Goal: Information Seeking & Learning: Learn about a topic

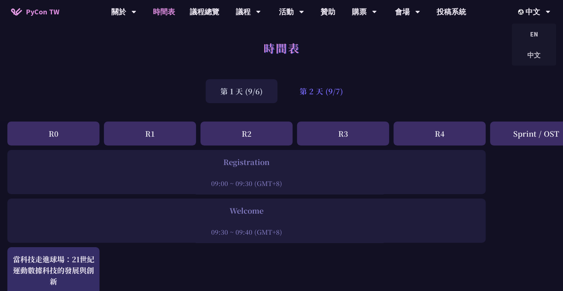
click at [309, 90] on div "第 2 天 (9/7)" at bounding box center [321, 91] width 73 height 24
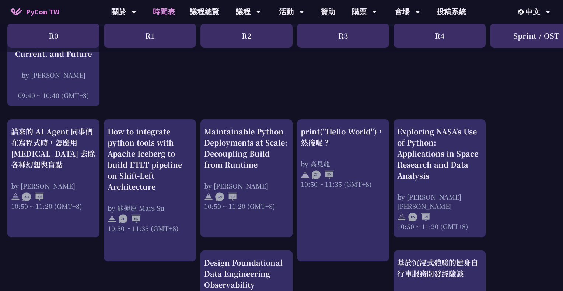
scroll to position [219, 0]
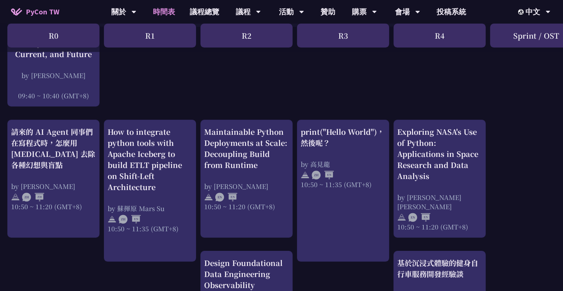
scroll to position [218, 0]
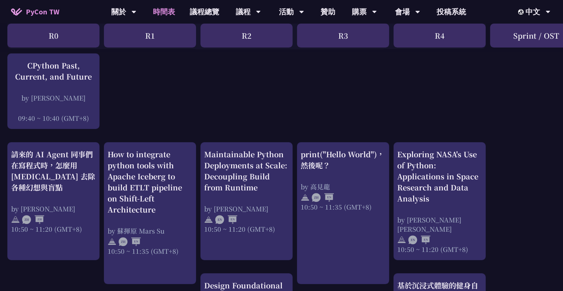
scroll to position [196, 0]
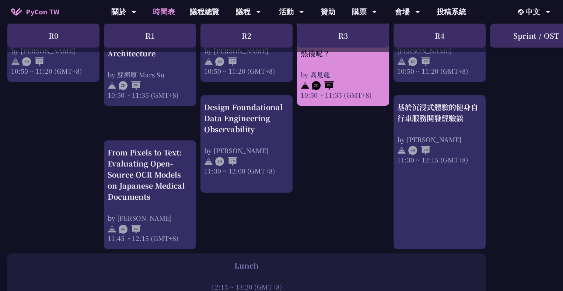
scroll to position [371, 0]
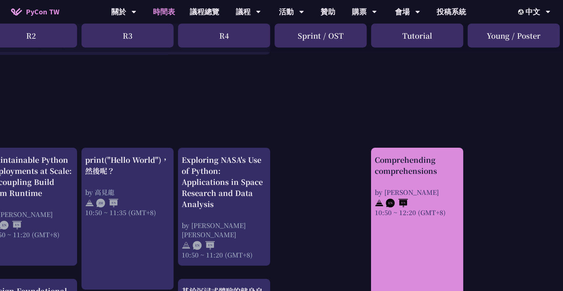
scroll to position [240, 216]
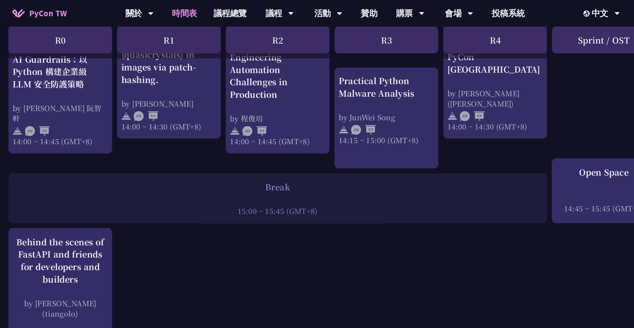
scroll to position [688, 0]
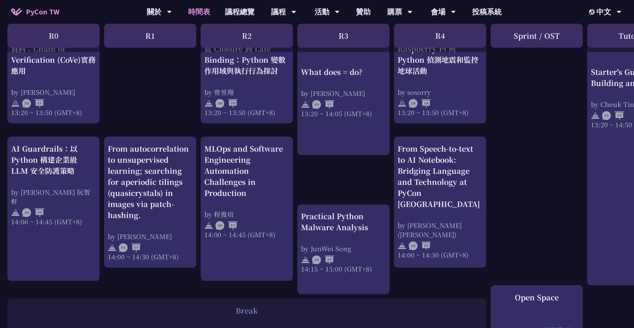
click at [563, 192] on div "print("Hello World")，然後呢？ by 高見龍 10:50 ~ 11:35 (GMT+8) What does = do? by Reuve…" at bounding box center [391, 45] width 783 height 1139
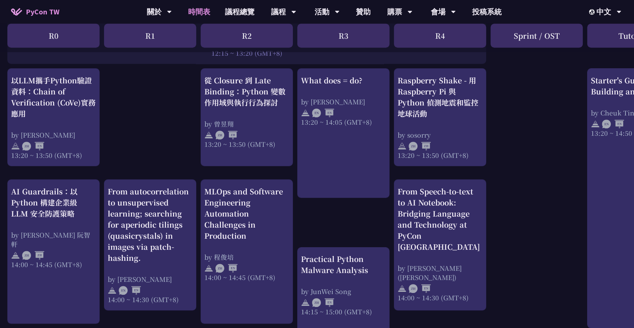
scroll to position [634, 0]
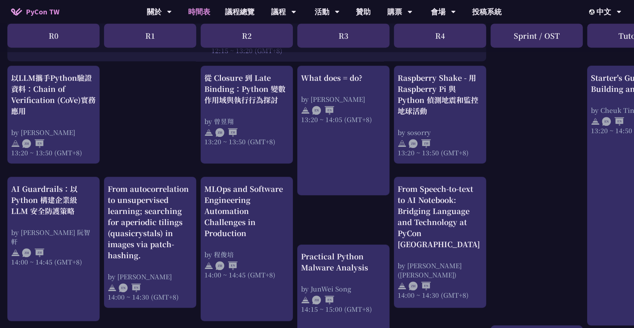
click at [143, 163] on div "print("Hello World")，然後呢？ by 高見龍 10:50 ~ 11:35 (GMT+8) What does = do? by Reuve…" at bounding box center [391, 86] width 783 height 1139
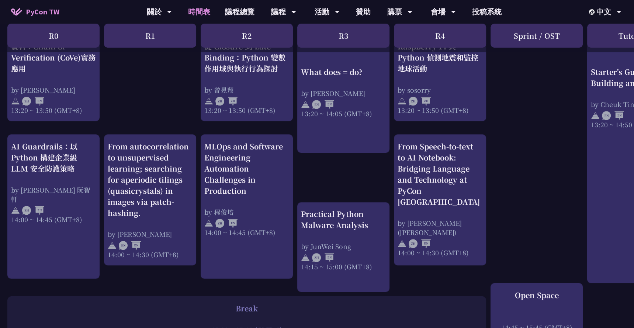
scroll to position [677, 0]
click at [354, 185] on div "print("Hello World")，然後呢？ by 高見龍 10:50 ~ 11:35 (GMT+8) What does = do? by Reuve…" at bounding box center [391, 42] width 783 height 1139
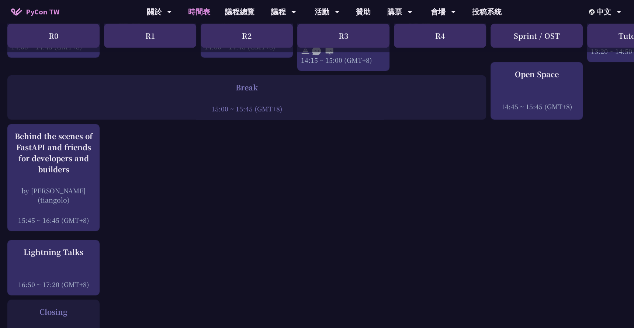
scroll to position [899, 0]
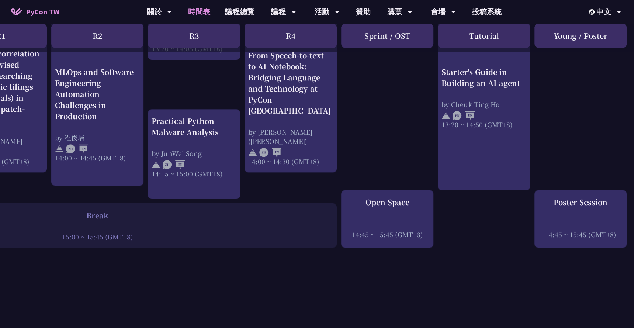
scroll to position [769, 0]
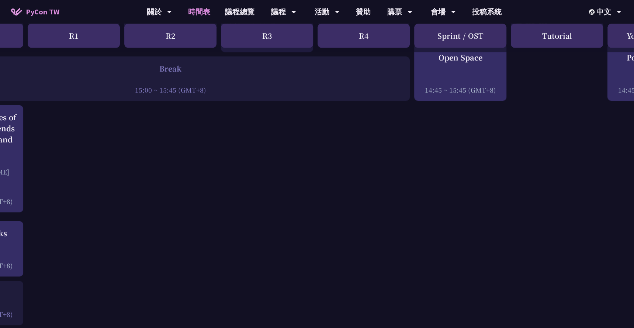
scroll to position [916, 149]
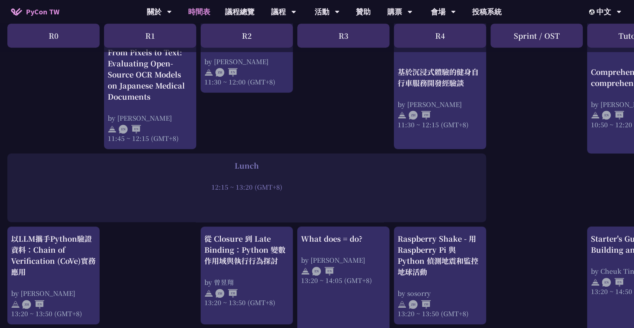
scroll to position [414, 0]
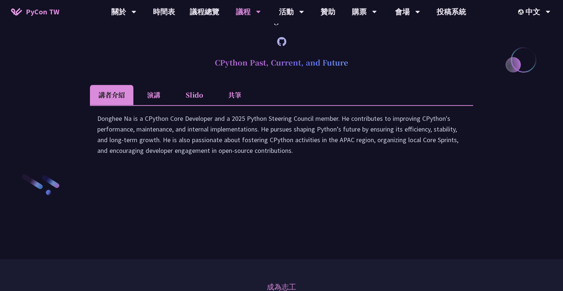
scroll to position [1021, 0]
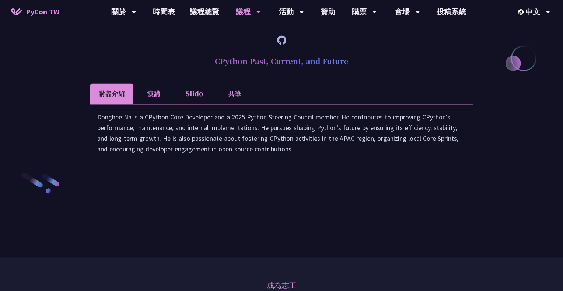
click at [159, 104] on li "演講" at bounding box center [153, 93] width 41 height 20
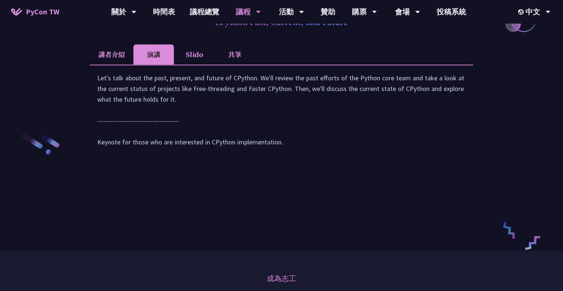
scroll to position [1061, 0]
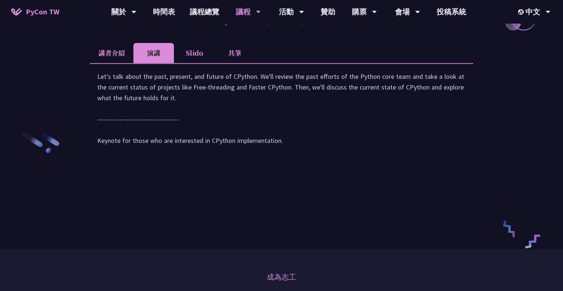
click at [200, 63] on li "Slido" at bounding box center [194, 53] width 41 height 20
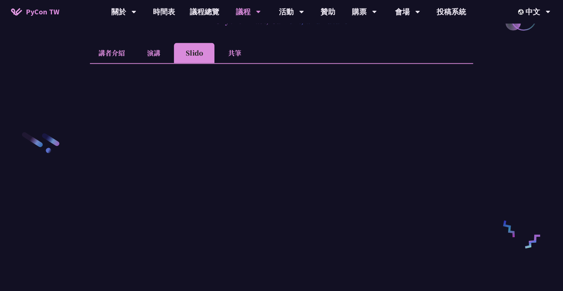
click at [159, 63] on li "演講" at bounding box center [153, 53] width 41 height 20
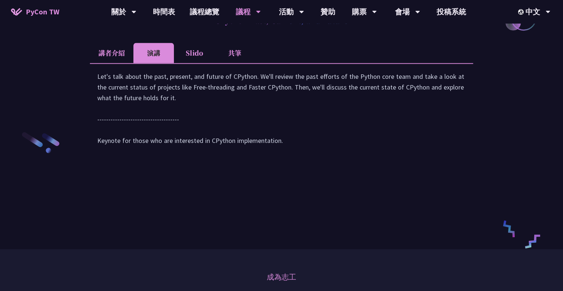
click at [236, 63] on li "共筆" at bounding box center [235, 53] width 41 height 20
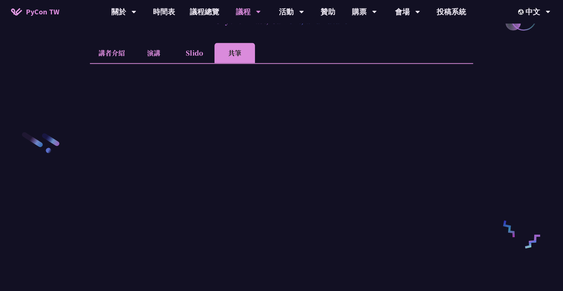
click at [156, 63] on li "演講" at bounding box center [153, 53] width 41 height 20
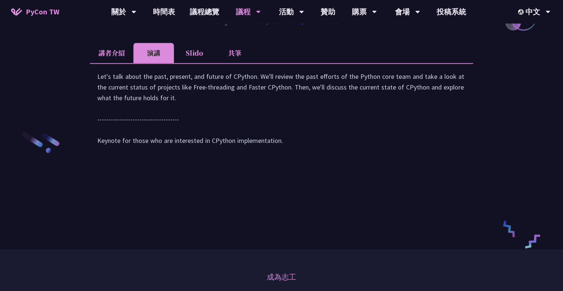
click at [105, 63] on li "講者介紹" at bounding box center [112, 53] width 44 height 20
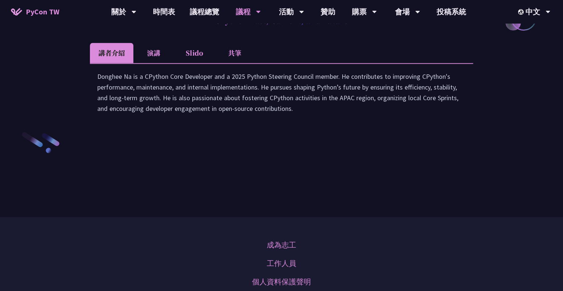
click at [150, 63] on li "演講" at bounding box center [153, 53] width 41 height 20
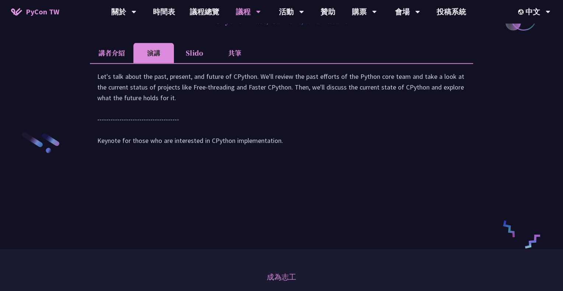
click at [191, 63] on li "Slido" at bounding box center [194, 53] width 41 height 20
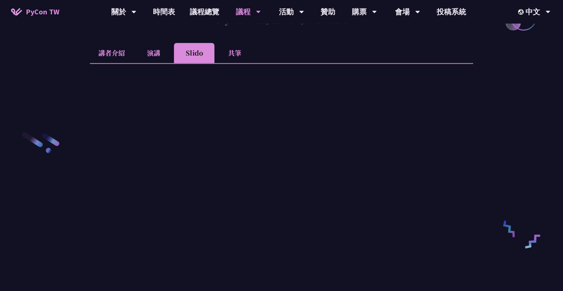
click at [245, 63] on li "共筆" at bounding box center [235, 53] width 41 height 20
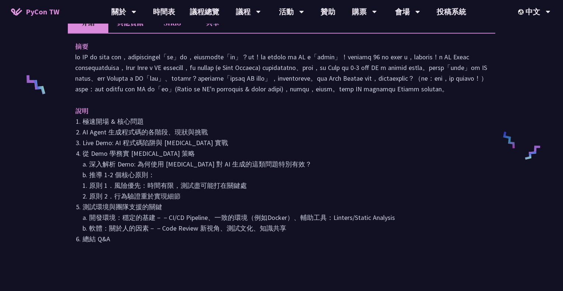
scroll to position [178, 0]
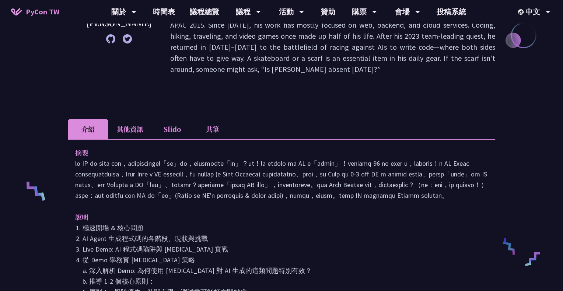
click at [126, 119] on li "其他資訊" at bounding box center [130, 129] width 44 height 20
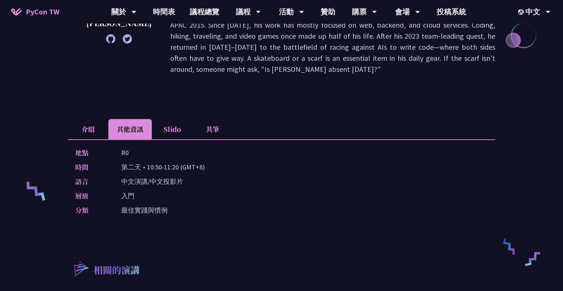
click at [86, 119] on li "介紹" at bounding box center [88, 129] width 41 height 20
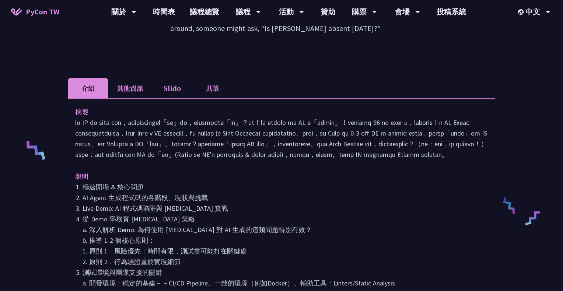
scroll to position [219, 0]
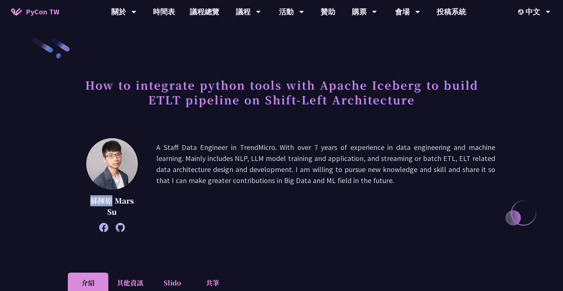
drag, startPoint x: 112, startPoint y: 198, endPoint x: 92, endPoint y: 198, distance: 19.9
click at [92, 198] on p "蘇揮原 Mars Su" at bounding box center [112, 206] width 52 height 22
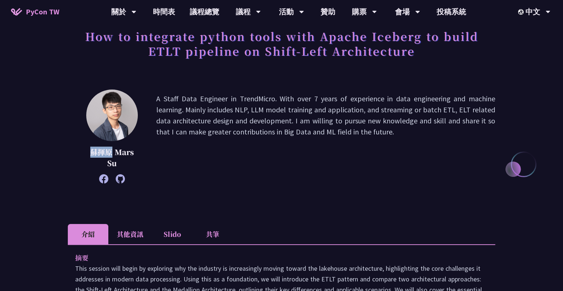
scroll to position [229, 0]
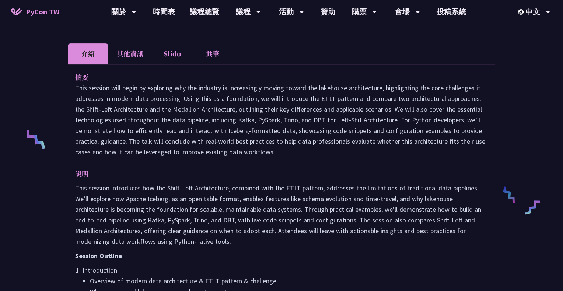
click at [122, 61] on li "其他資訊" at bounding box center [130, 54] width 44 height 20
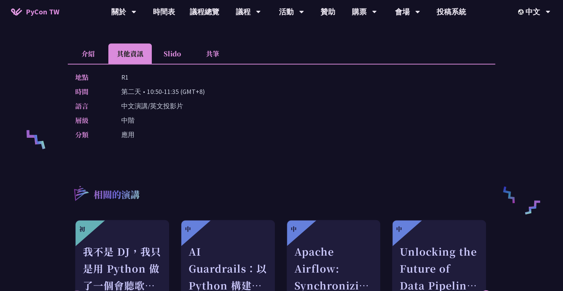
click at [82, 49] on li "介紹" at bounding box center [88, 54] width 41 height 20
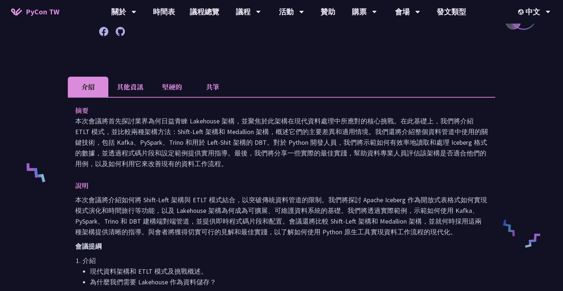
scroll to position [89, 0]
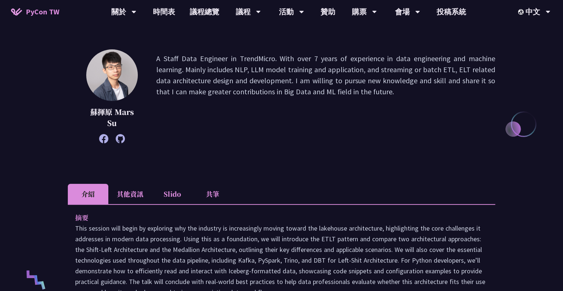
click at [138, 192] on li "其他資訊" at bounding box center [130, 194] width 44 height 20
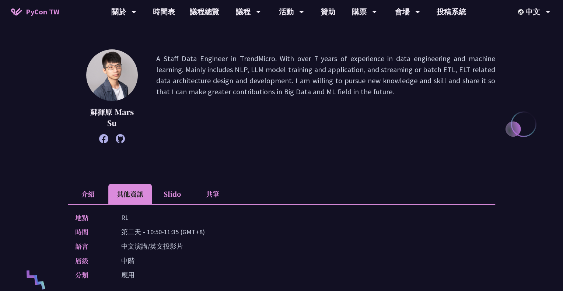
click at [168, 191] on li "Slido" at bounding box center [172, 194] width 41 height 20
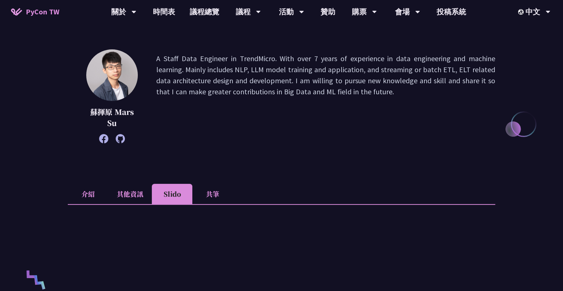
click at [211, 191] on li "共筆" at bounding box center [212, 194] width 41 height 20
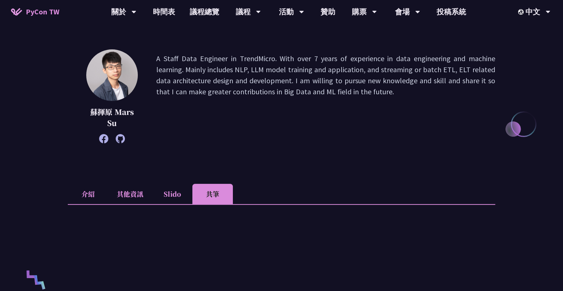
click at [94, 193] on li "介紹" at bounding box center [88, 194] width 41 height 20
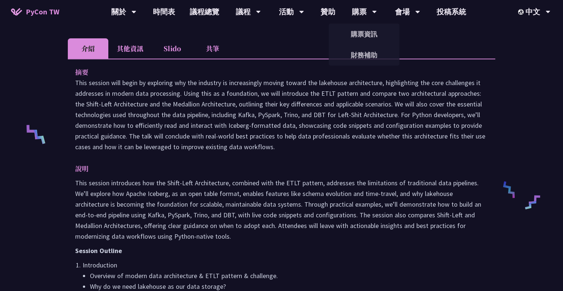
scroll to position [0, 0]
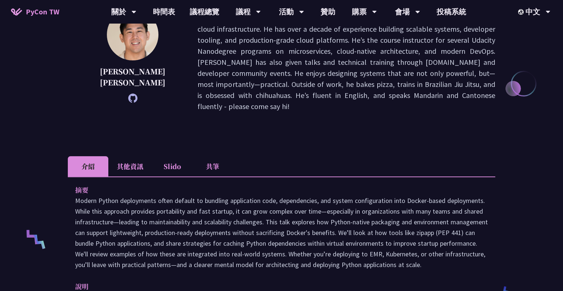
scroll to position [129, 0]
click at [130, 157] on li "其他資訊" at bounding box center [130, 167] width 44 height 20
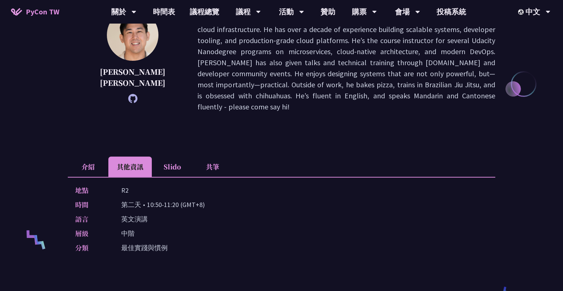
click at [181, 157] on li "Slido" at bounding box center [172, 167] width 41 height 20
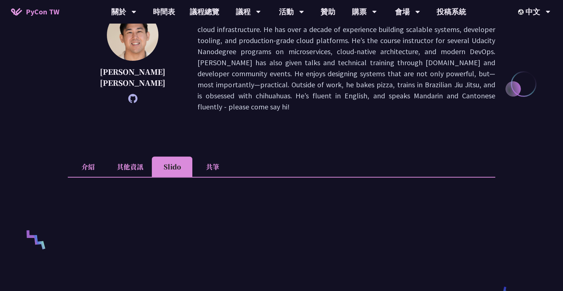
click at [219, 157] on li "共筆" at bounding box center [212, 167] width 41 height 20
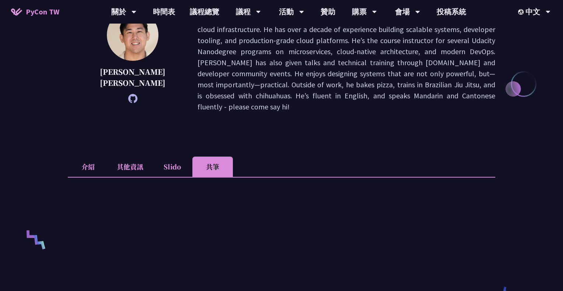
click at [93, 157] on li "介紹" at bounding box center [88, 167] width 41 height 20
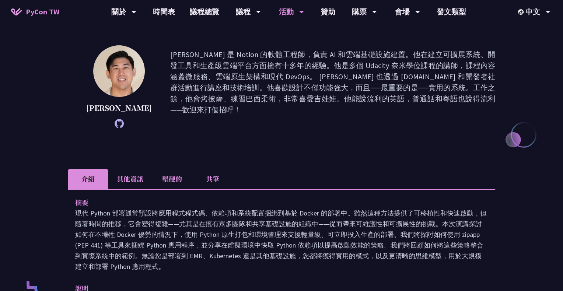
scroll to position [69, 0]
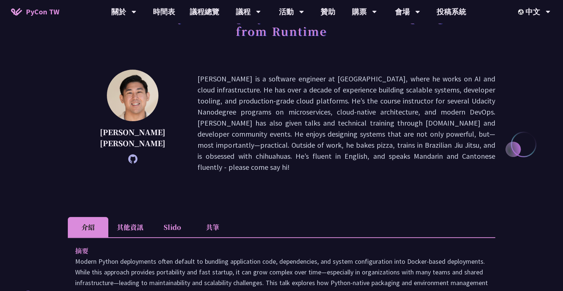
click at [354, 56] on div "Maintainable Python Deployments at Scale: Decoupling Build from Runtime" at bounding box center [282, 31] width 428 height 53
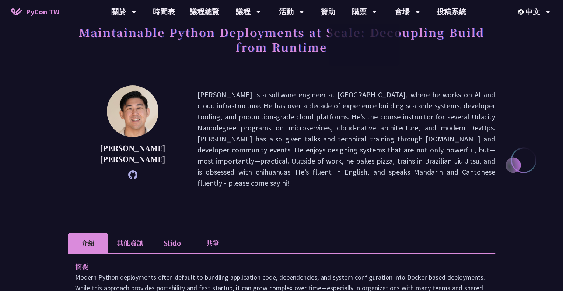
scroll to position [51, 0]
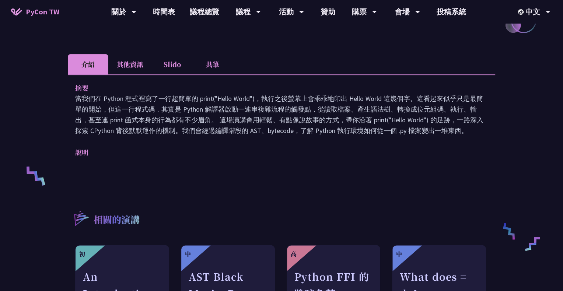
scroll to position [128, 0]
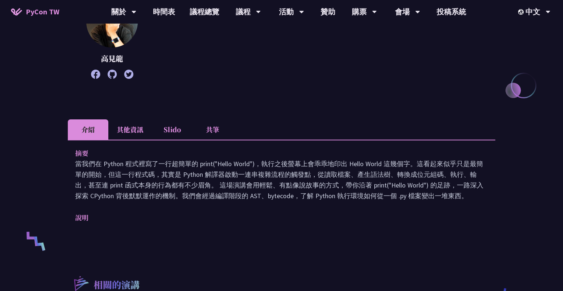
click at [122, 132] on li "其他資訊" at bounding box center [130, 129] width 44 height 20
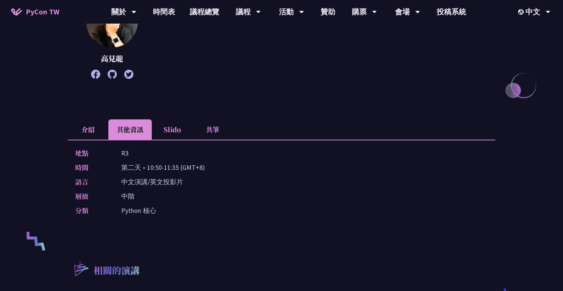
click at [172, 126] on li "Slido" at bounding box center [172, 129] width 41 height 20
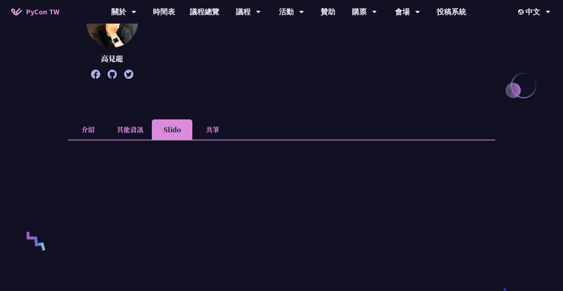
click at [200, 126] on li "共筆" at bounding box center [212, 129] width 41 height 20
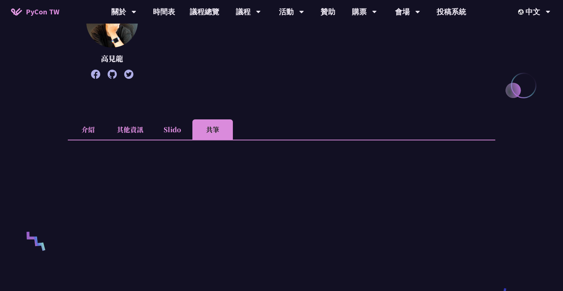
click at [96, 127] on li "介紹" at bounding box center [88, 129] width 41 height 20
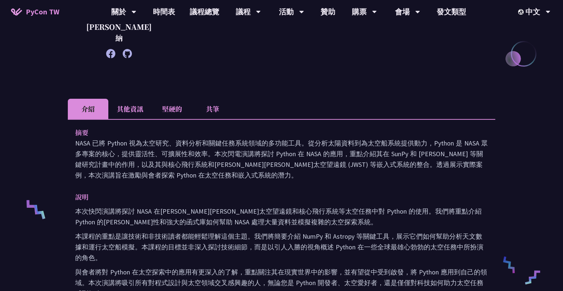
scroll to position [212, 0]
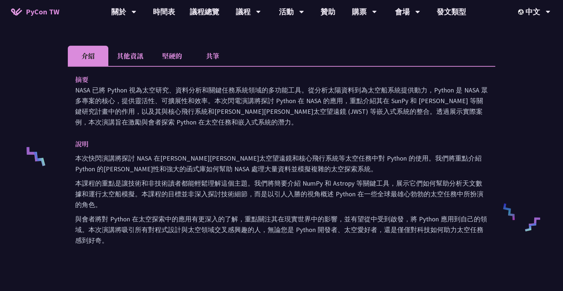
click at [137, 51] on li "其他資訊" at bounding box center [130, 56] width 44 height 20
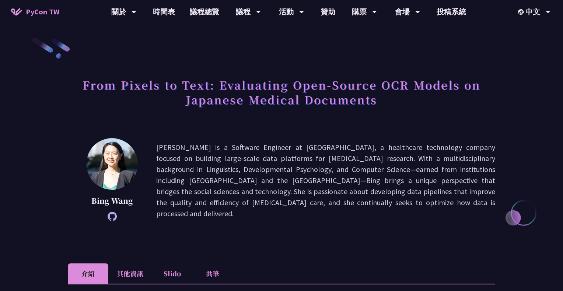
click at [316, 124] on div "From Pixels to Text: Evaluating Open-Source OCR Models on Japanese Medical Docu…" at bounding box center [282, 100] width 428 height 53
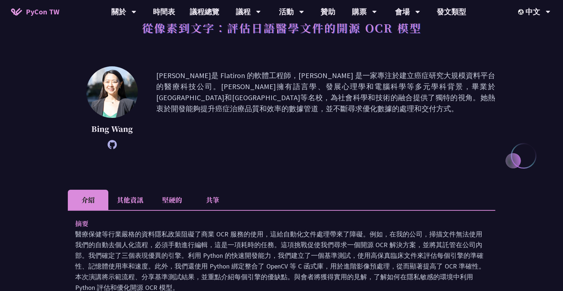
scroll to position [58, 0]
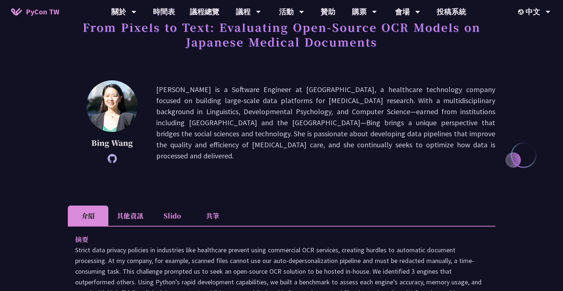
click at [132, 215] on li "其他資訊" at bounding box center [130, 216] width 44 height 20
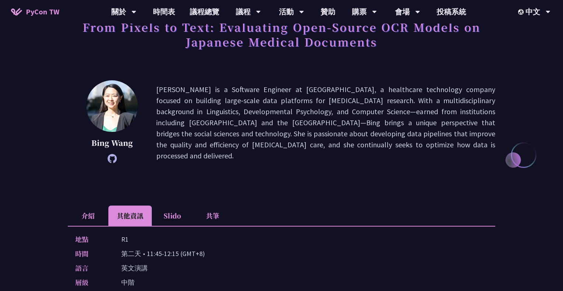
click at [174, 209] on li "Slido" at bounding box center [172, 216] width 41 height 20
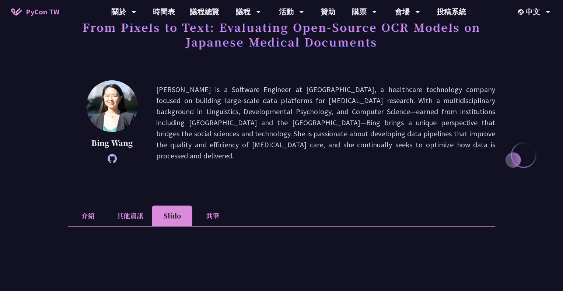
click at [214, 209] on li "共筆" at bounding box center [212, 216] width 41 height 20
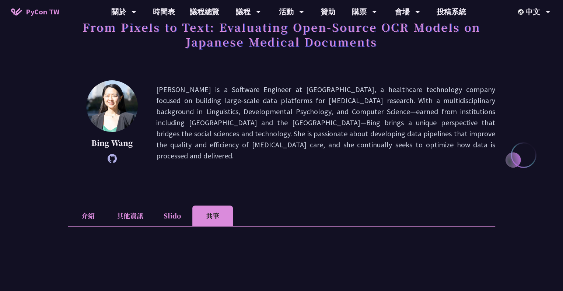
click at [92, 209] on li "介紹" at bounding box center [88, 216] width 41 height 20
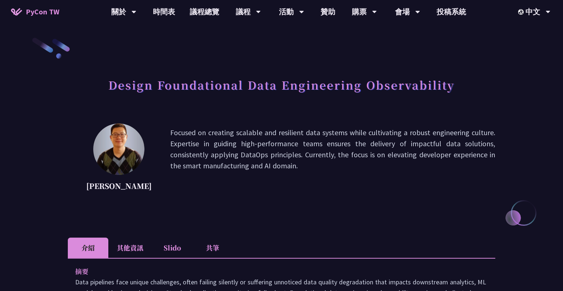
click at [382, 192] on p "Focused on creating scalable and resilient data systems while cultivating a rob…" at bounding box center [332, 160] width 325 height 66
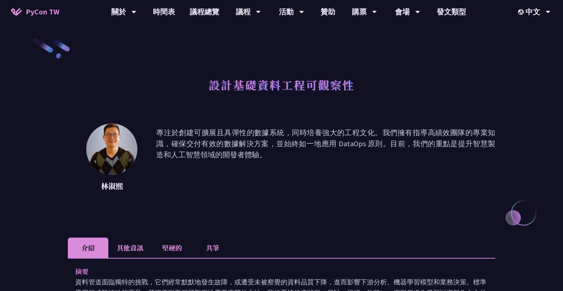
click at [137, 239] on li "其他資訊" at bounding box center [130, 248] width 44 height 20
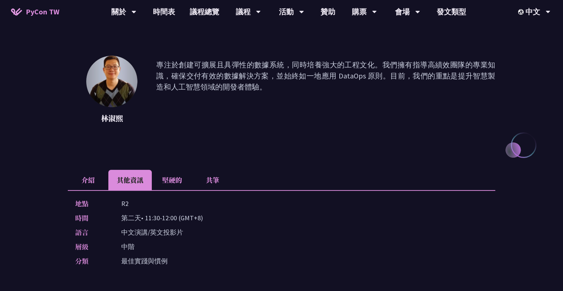
scroll to position [68, 0]
click at [81, 176] on li "介紹" at bounding box center [88, 180] width 41 height 20
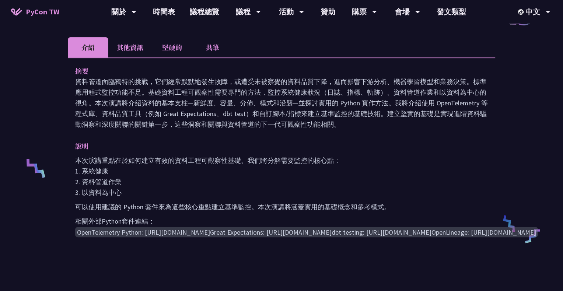
scroll to position [208, 0]
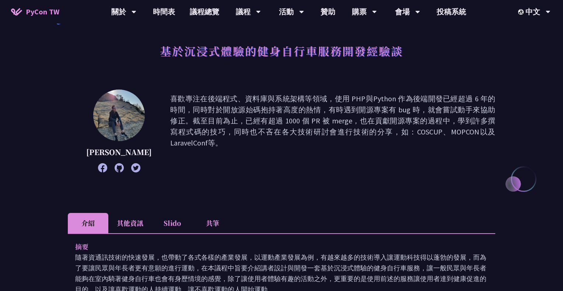
scroll to position [34, 0]
click at [131, 223] on li "其他資訊" at bounding box center [130, 223] width 44 height 20
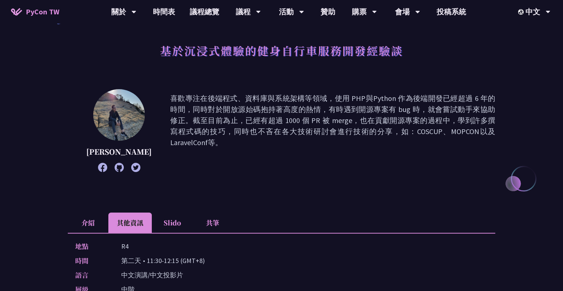
scroll to position [68, 0]
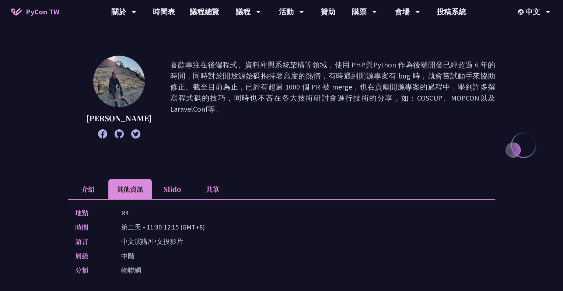
click at [175, 188] on li "Slido" at bounding box center [172, 189] width 41 height 20
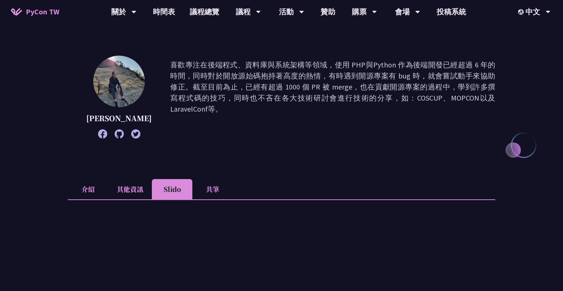
click at [212, 188] on li "共筆" at bounding box center [212, 189] width 41 height 20
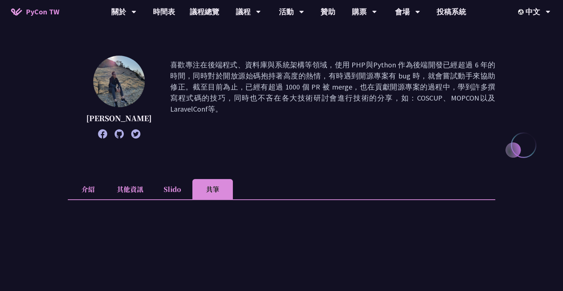
click at [89, 187] on li "介紹" at bounding box center [88, 189] width 41 height 20
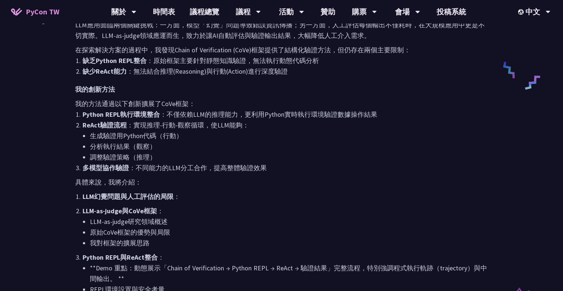
scroll to position [83, 0]
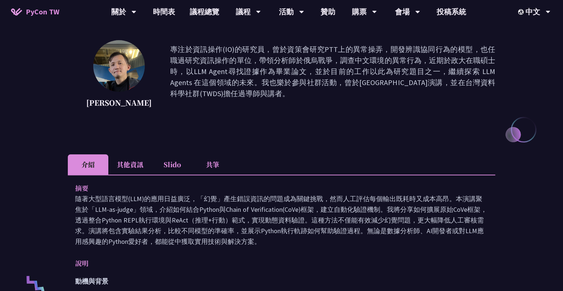
click at [126, 163] on li "其他資訊" at bounding box center [130, 165] width 44 height 20
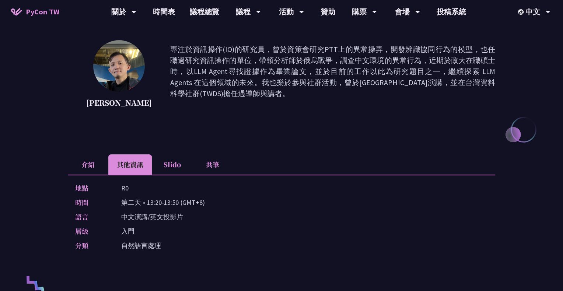
click at [88, 163] on li "介紹" at bounding box center [88, 165] width 41 height 20
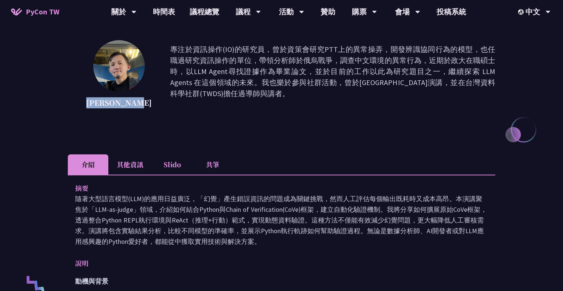
drag, startPoint x: 141, startPoint y: 102, endPoint x: 81, endPoint y: 100, distance: 59.0
click at [81, 100] on div "Kevin Tseng 專注於資訊操作(IO)的研究員，曾於資策會研究PTT上的異常操弄，開發辨識協同行為的模型，也任職過研究資訊操作的單位，帶領分析師於俄烏…" at bounding box center [282, 77] width 428 height 74
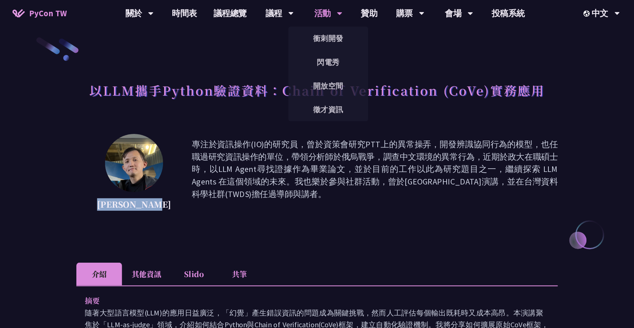
scroll to position [0, 0]
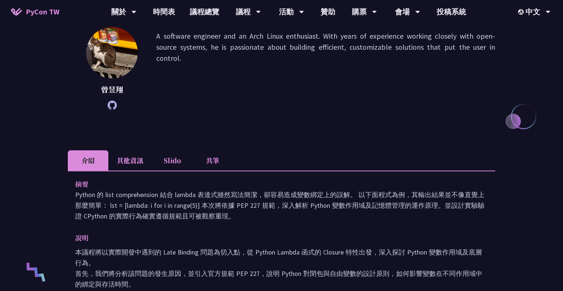
scroll to position [118, 0]
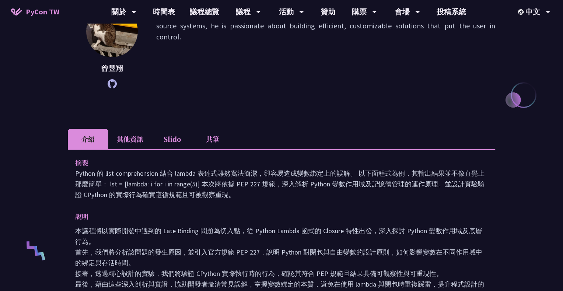
click at [131, 133] on li "其他資訊" at bounding box center [130, 139] width 44 height 20
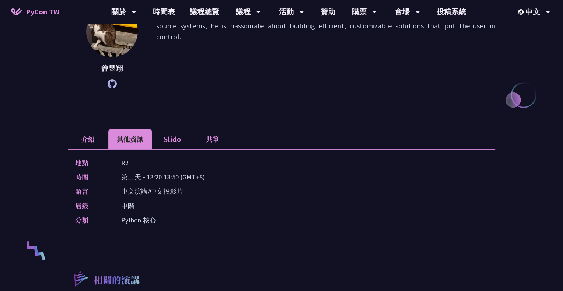
click at [75, 137] on li "介紹" at bounding box center [88, 139] width 41 height 20
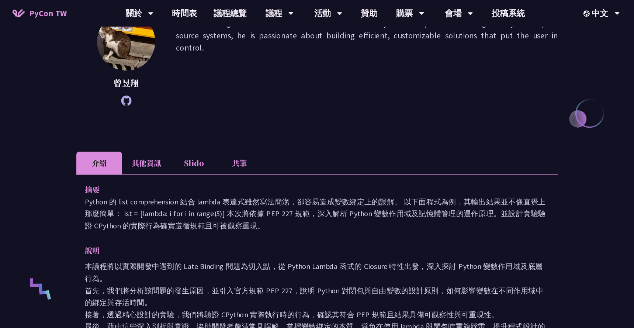
scroll to position [11, 0]
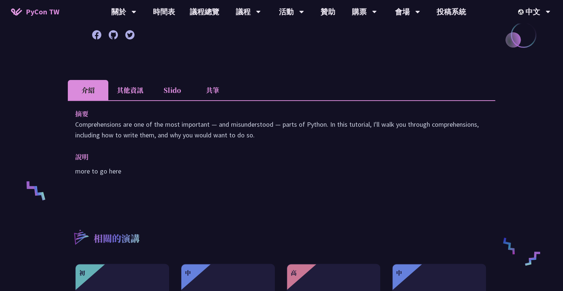
scroll to position [203, 0]
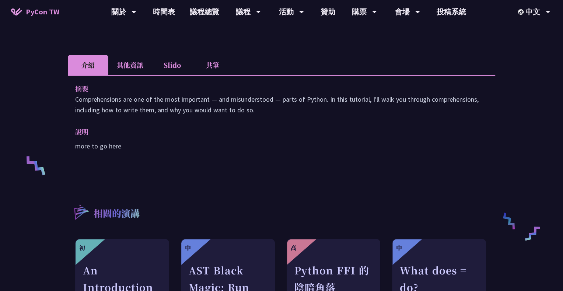
click at [128, 67] on li "其他資訊" at bounding box center [130, 65] width 44 height 20
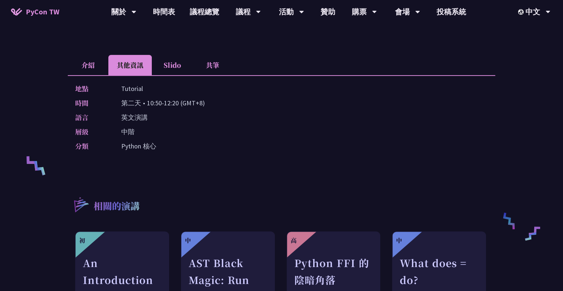
click at [87, 67] on li "介紹" at bounding box center [88, 65] width 41 height 20
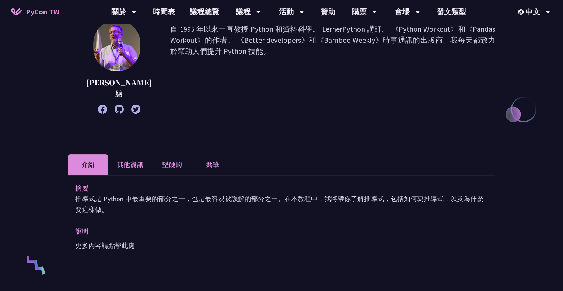
scroll to position [104, 0]
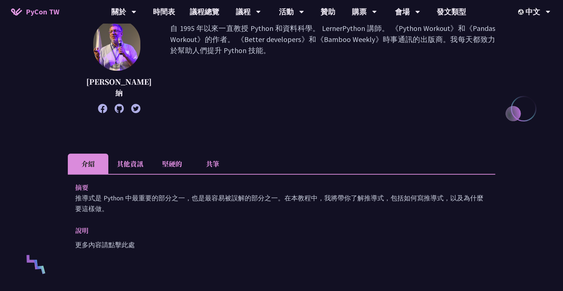
click at [174, 159] on font "堅硬的" at bounding box center [172, 164] width 20 height 10
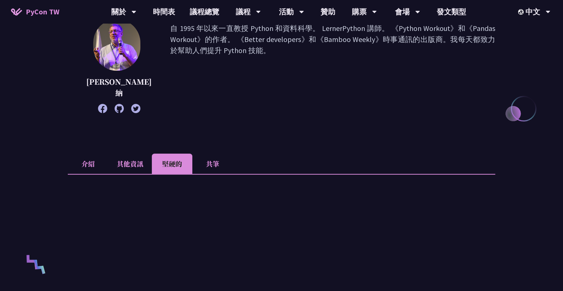
click at [134, 154] on li "其他資訊" at bounding box center [130, 164] width 44 height 20
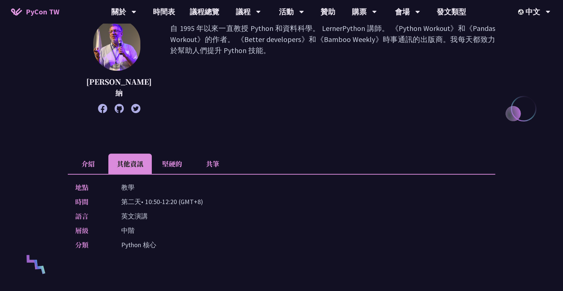
click at [208, 157] on li "共筆" at bounding box center [212, 164] width 41 height 20
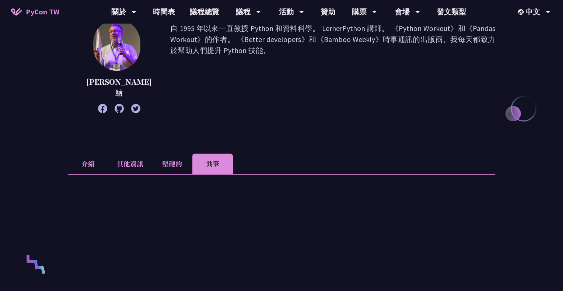
click at [85, 154] on li "介紹" at bounding box center [88, 164] width 41 height 20
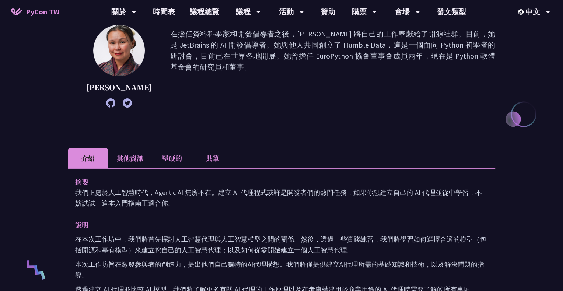
scroll to position [170, 0]
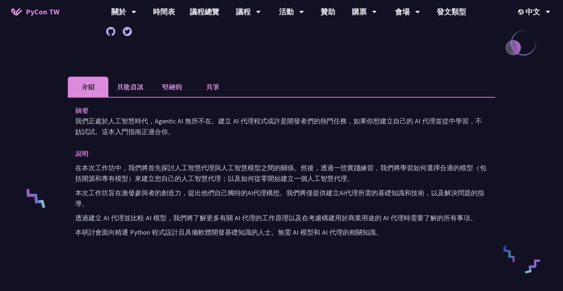
click at [134, 83] on li "其他資訊" at bounding box center [130, 87] width 44 height 20
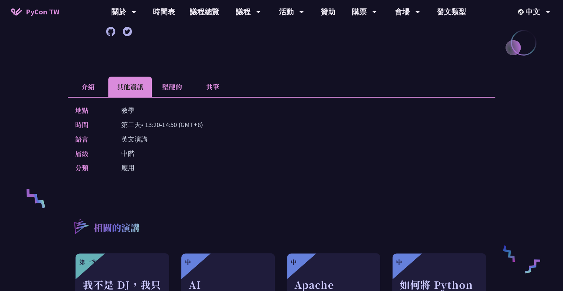
click at [163, 88] on font "堅硬的" at bounding box center [172, 87] width 20 height 10
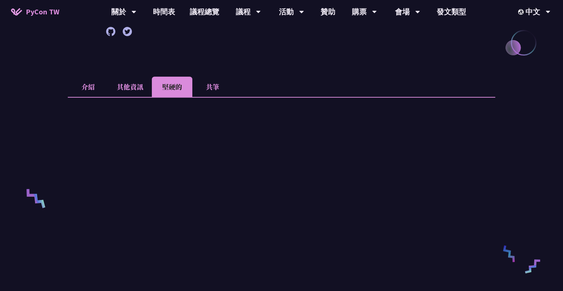
click at [129, 88] on li "其他資訊" at bounding box center [130, 87] width 44 height 20
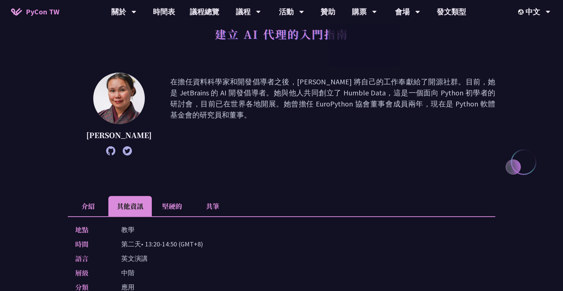
scroll to position [0, 0]
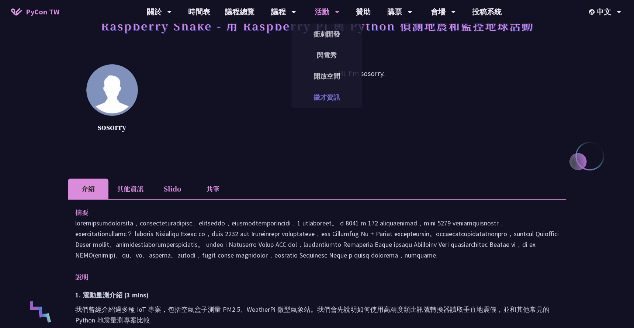
scroll to position [277, 0]
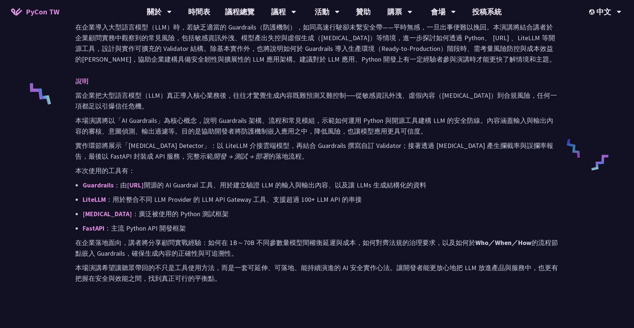
scroll to position [136, 0]
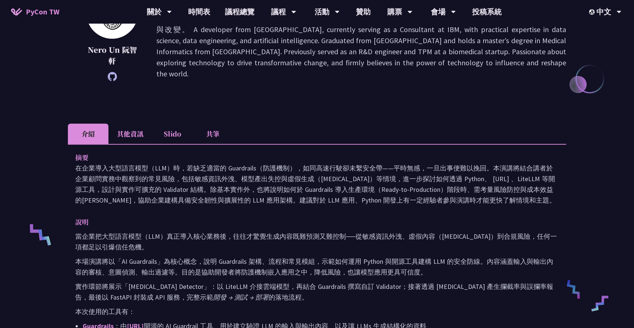
click at [137, 138] on li "其他資訊" at bounding box center [130, 134] width 44 height 20
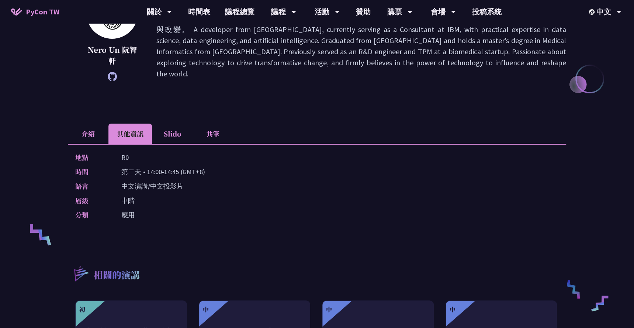
click at [79, 133] on li "介紹" at bounding box center [88, 134] width 41 height 20
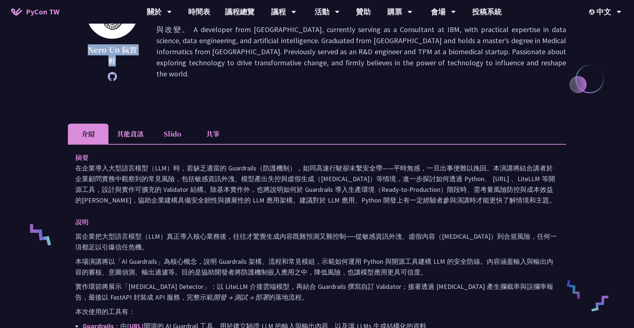
drag, startPoint x: 119, startPoint y: 62, endPoint x: 89, endPoint y: 52, distance: 31.7
click at [89, 52] on p "Nero Un 阮智軒" at bounding box center [112, 55] width 52 height 22
click at [142, 124] on li "其他資訊" at bounding box center [130, 134] width 44 height 20
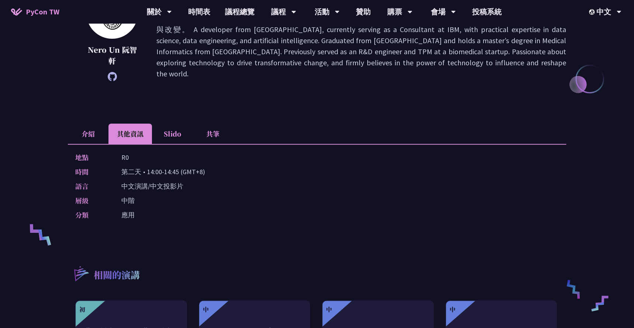
click at [87, 132] on li "介紹" at bounding box center [88, 134] width 41 height 20
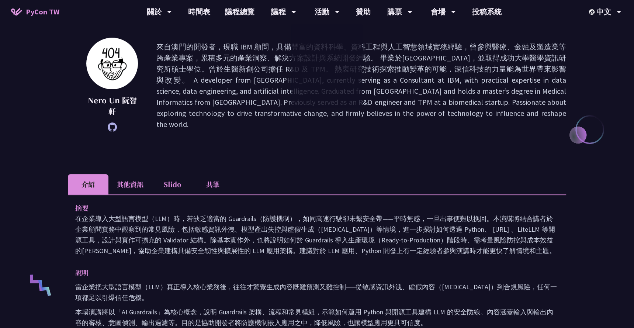
scroll to position [0, 0]
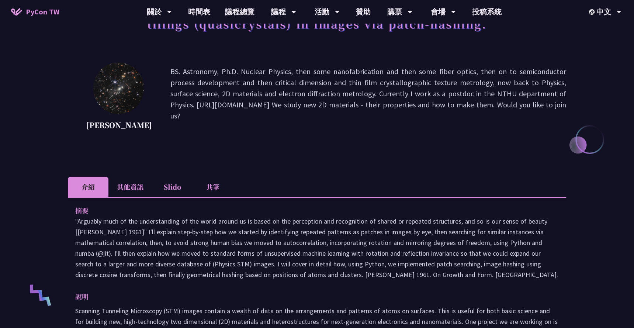
scroll to position [79, 0]
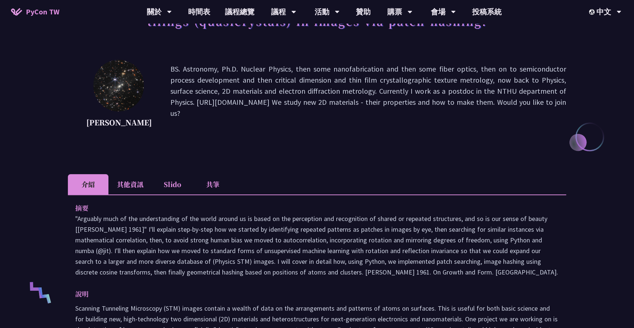
click at [135, 194] on li "其他資訊" at bounding box center [130, 184] width 44 height 20
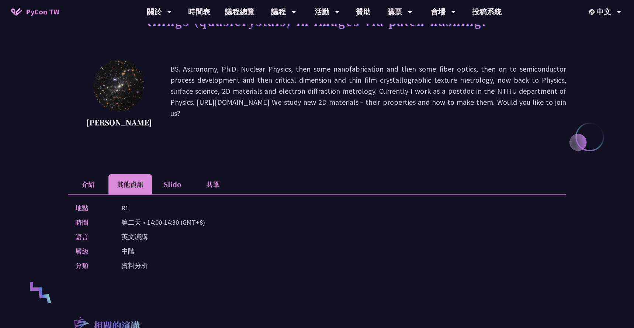
click at [81, 190] on li "介紹" at bounding box center [88, 184] width 41 height 20
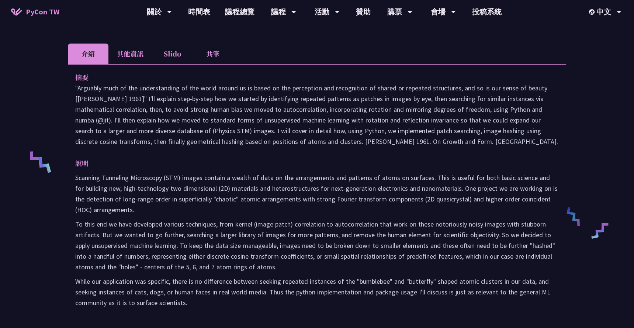
scroll to position [215, 0]
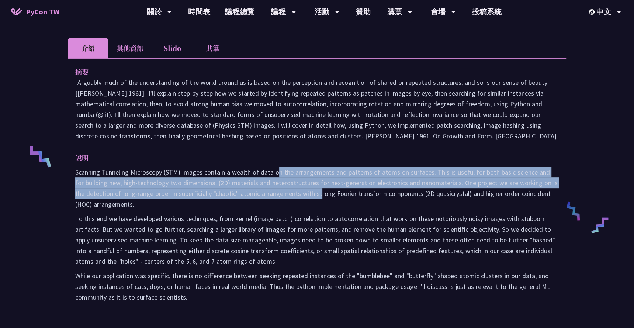
drag, startPoint x: 277, startPoint y: 184, endPoint x: 310, endPoint y: 205, distance: 39.1
click at [310, 205] on p "Scanning Tunneling Microscopy (STM) images contain a wealth of data on the arra…" at bounding box center [316, 188] width 483 height 43
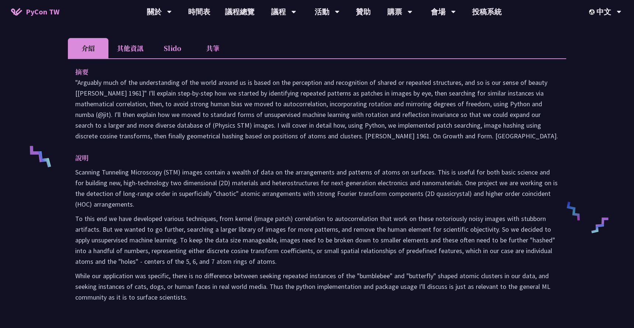
click at [279, 163] on p "說明" at bounding box center [309, 157] width 469 height 11
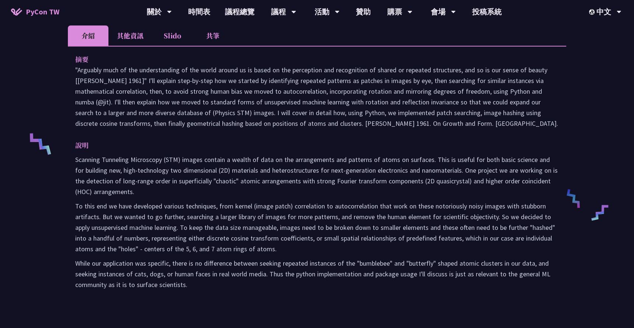
scroll to position [217, 0]
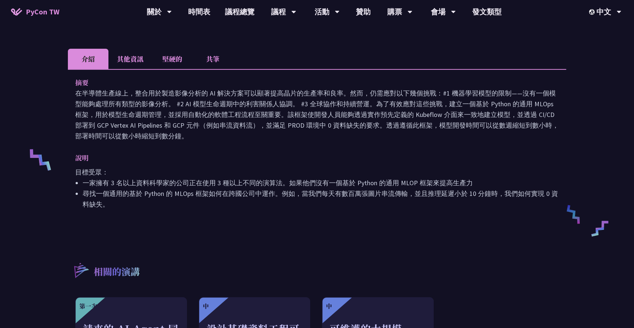
scroll to position [190, 0]
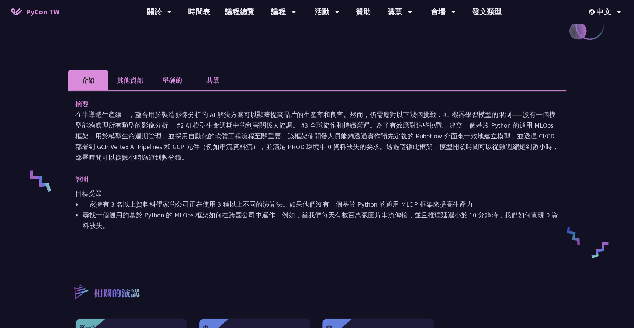
click at [124, 70] on li "其他資訊" at bounding box center [130, 80] width 44 height 20
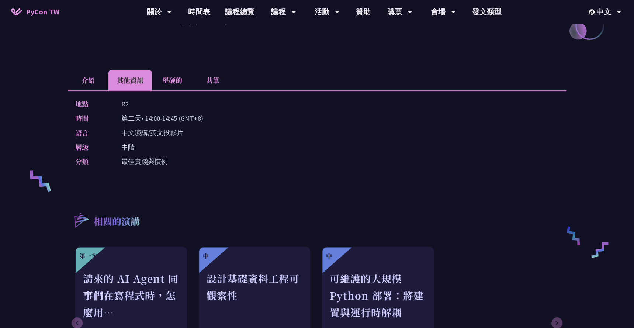
click at [160, 72] on li "堅硬的" at bounding box center [172, 80] width 41 height 20
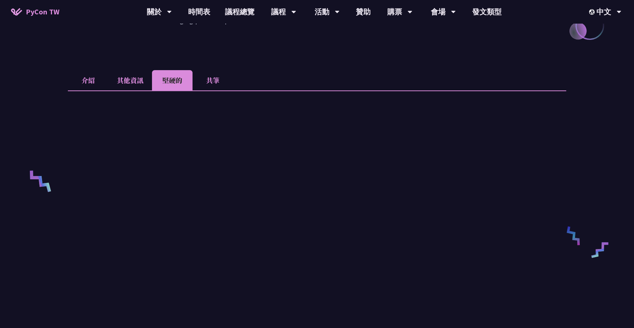
click at [208, 71] on li "共筆" at bounding box center [212, 80] width 41 height 20
click at [84, 70] on li "介紹" at bounding box center [88, 80] width 41 height 20
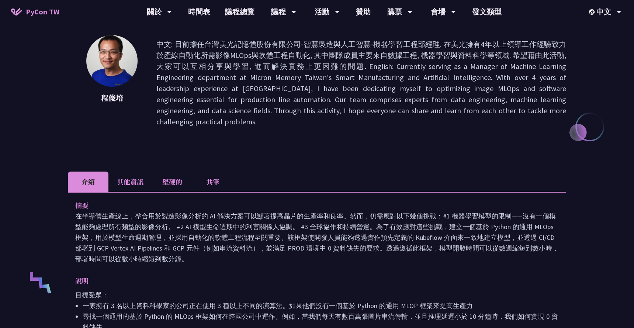
scroll to position [58, 0]
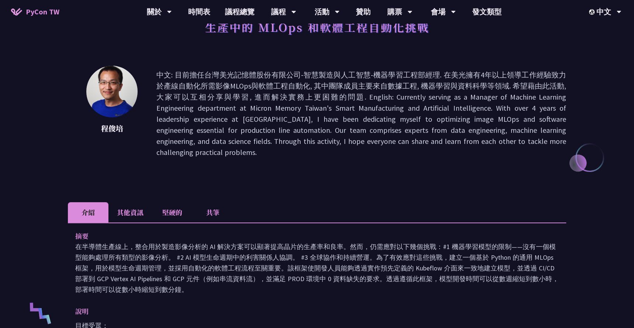
click at [128, 202] on li "其他資訊" at bounding box center [130, 212] width 44 height 20
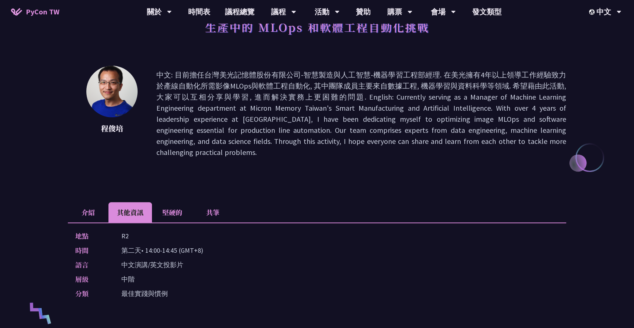
click at [97, 202] on li "介紹" at bounding box center [88, 212] width 41 height 20
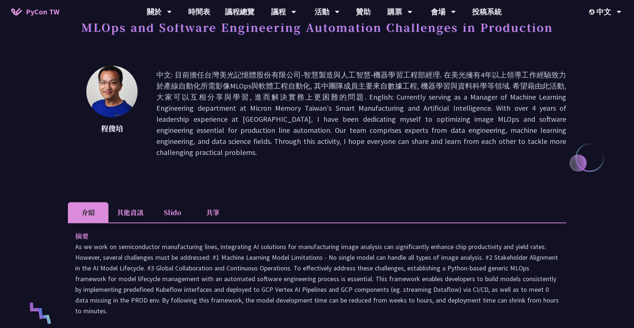
click at [129, 206] on li "其他資訊" at bounding box center [130, 212] width 44 height 20
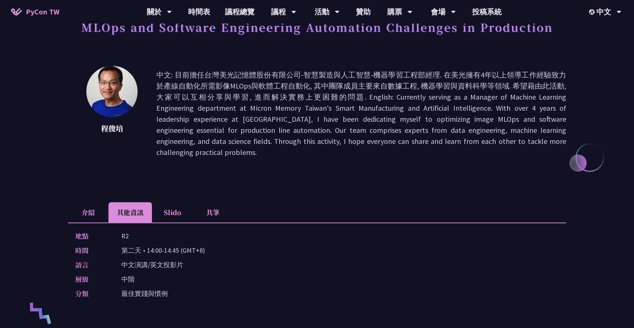
click at [86, 202] on li "介紹" at bounding box center [88, 212] width 41 height 20
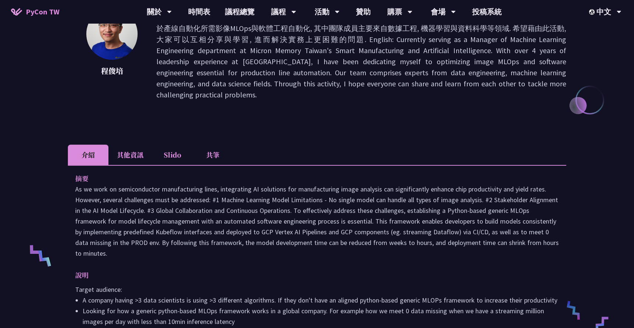
scroll to position [118, 0]
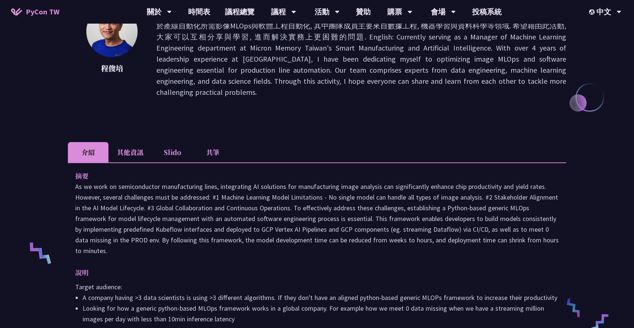
click at [137, 145] on li "其他資訊" at bounding box center [130, 152] width 44 height 20
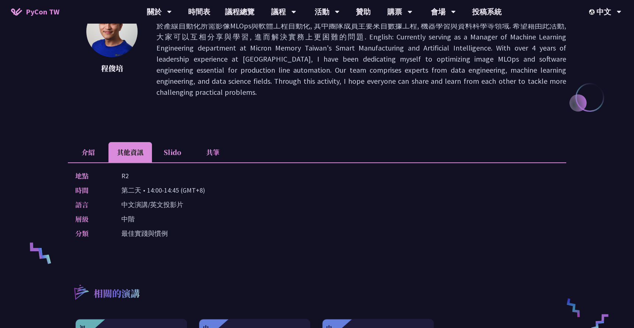
click at [78, 142] on li "介紹" at bounding box center [88, 152] width 41 height 20
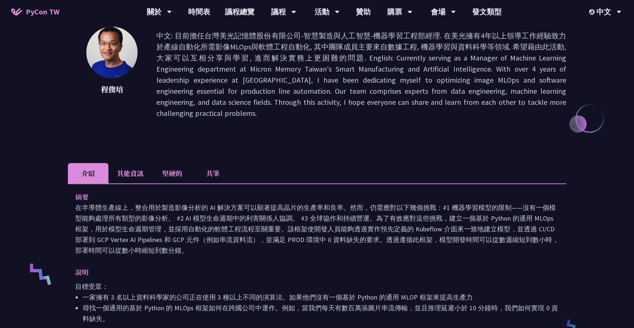
scroll to position [0, 0]
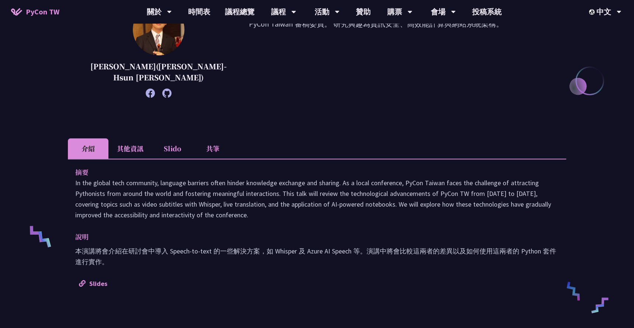
scroll to position [120, 0]
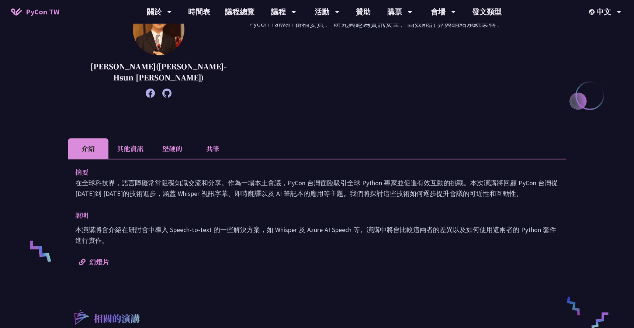
click at [136, 151] on li "其他資訊" at bounding box center [130, 148] width 44 height 20
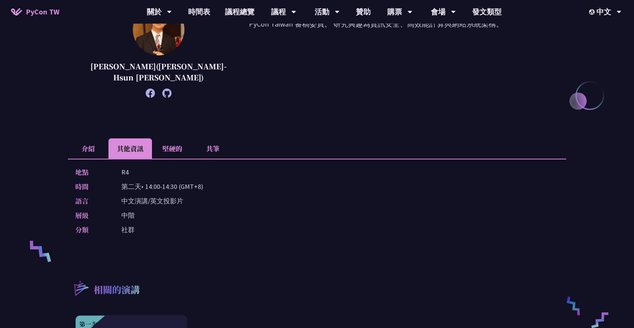
click at [178, 149] on font "堅硬的" at bounding box center [172, 148] width 20 height 10
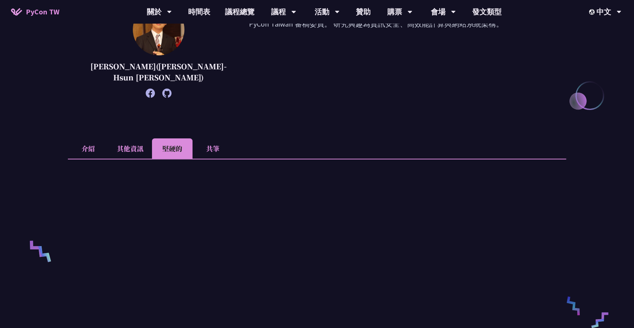
click at [81, 145] on li "介紹" at bounding box center [88, 148] width 41 height 20
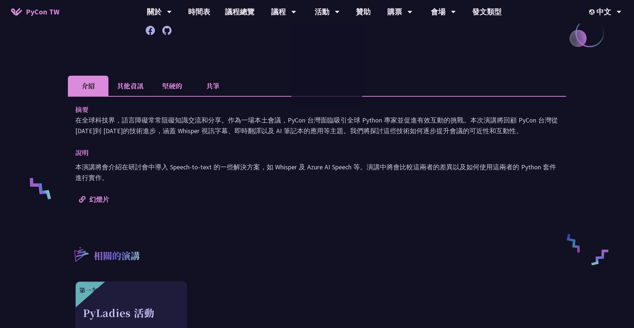
scroll to position [184, 0]
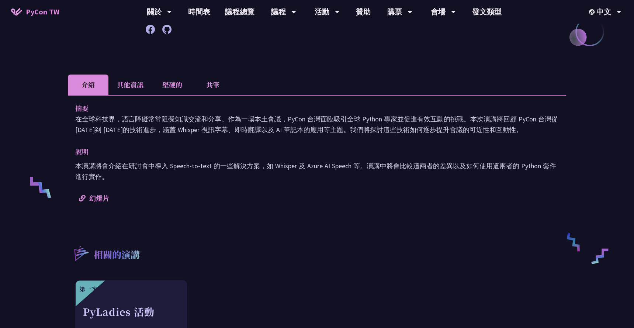
click at [134, 82] on li "其他資訊" at bounding box center [130, 84] width 44 height 20
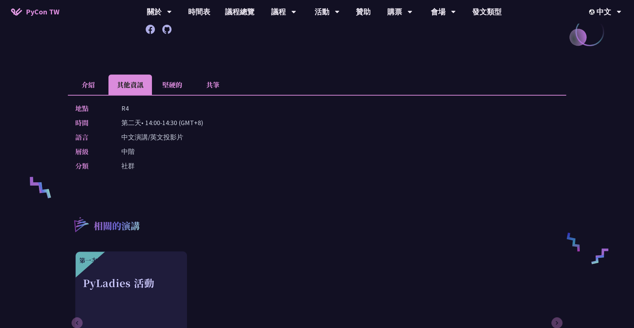
click at [87, 79] on li "介紹" at bounding box center [88, 84] width 41 height 20
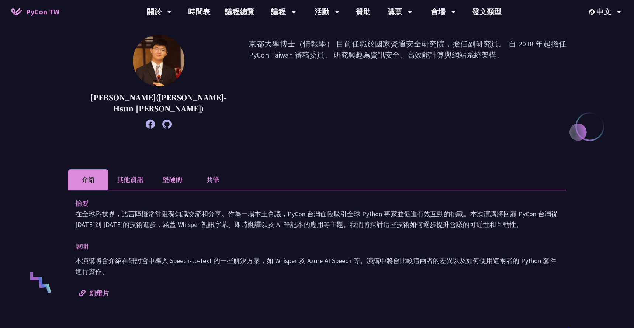
scroll to position [20, 0]
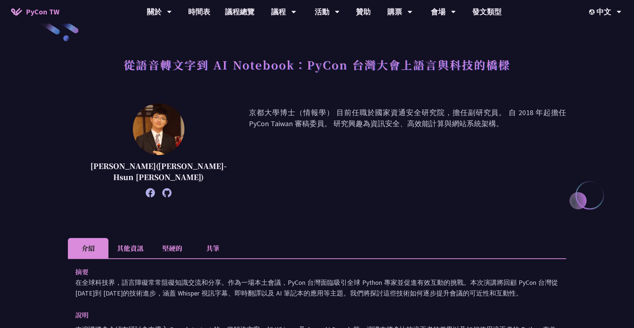
click at [362, 115] on p "京都大學博士（情報學） 目前任職於國家資通安全研究院，擔任副研究員。 自 2018 年起擔任 PyCon Taiwan 審稿委員。 研究興趣為資訊安全、高效能…" at bounding box center [407, 150] width 317 height 87
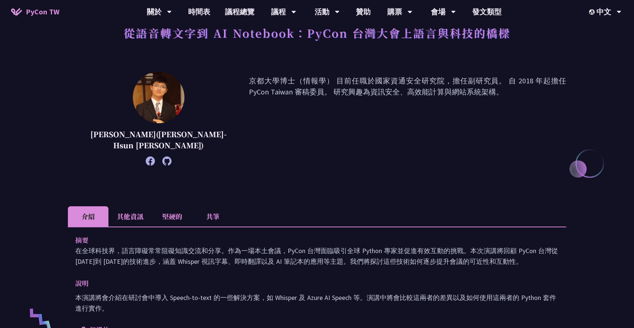
scroll to position [52, 0]
click at [133, 216] on li "其他資訊" at bounding box center [130, 216] width 44 height 20
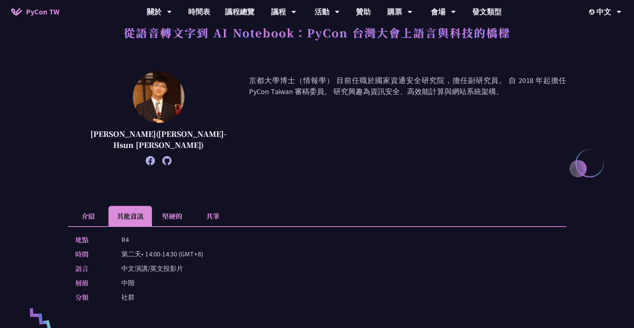
click at [90, 210] on li "介紹" at bounding box center [88, 216] width 41 height 20
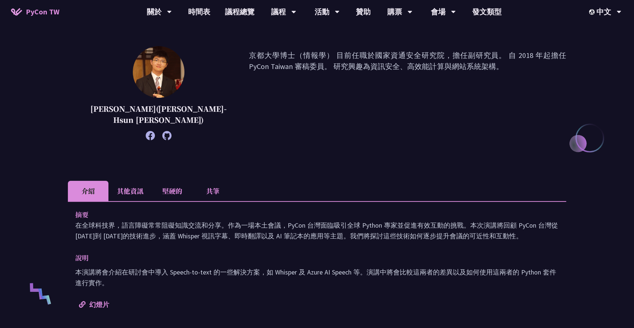
scroll to position [157, 0]
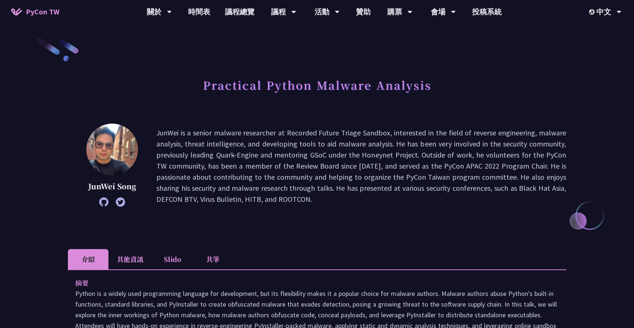
click at [131, 257] on li "其他資訊" at bounding box center [130, 259] width 44 height 20
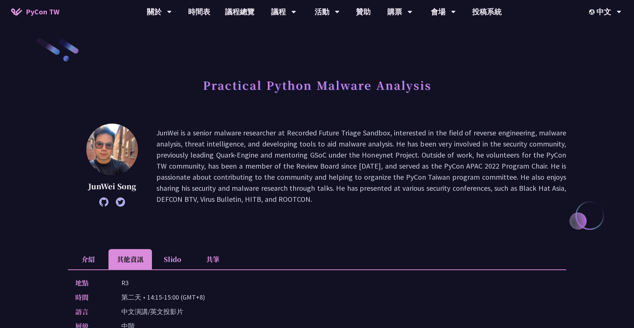
click at [81, 266] on li "介紹" at bounding box center [88, 259] width 41 height 20
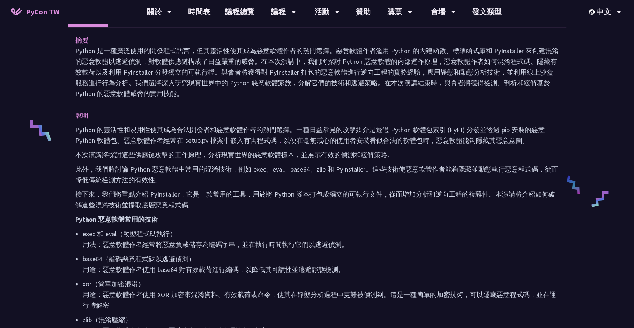
scroll to position [4, 0]
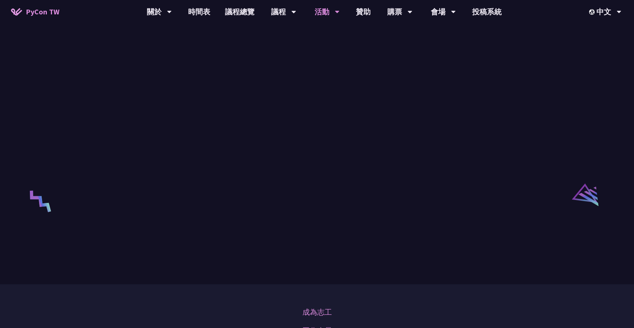
scroll to position [1090, 0]
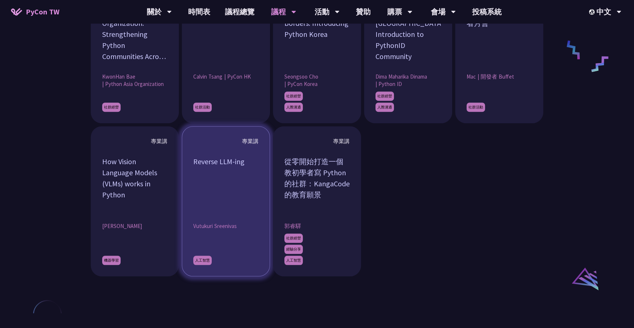
scroll to position [644, 0]
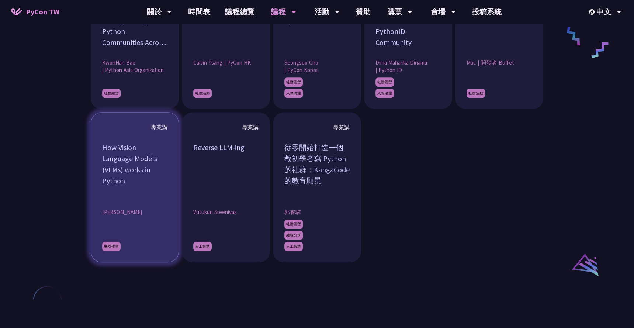
click at [133, 171] on div "How Vision Language Models (VLMs) works in Python" at bounding box center [134, 169] width 65 height 55
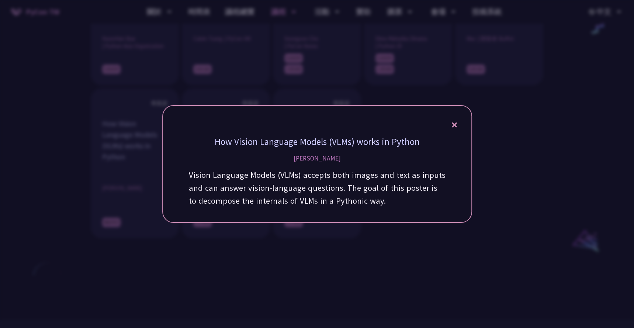
scroll to position [669, 0]
click at [452, 128] on icon at bounding box center [454, 124] width 5 height 9
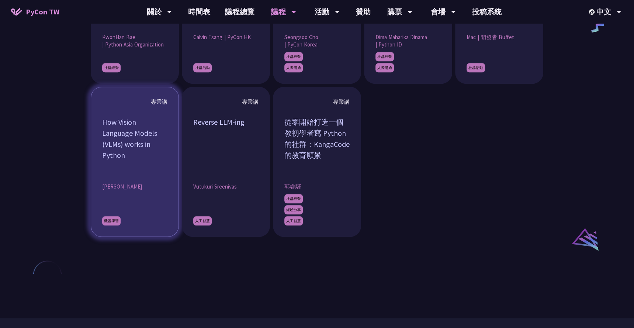
click at [123, 180] on article "專業講 How Vision Language Models (VLMs) works in Python John Lu 機器學習" at bounding box center [135, 162] width 88 height 150
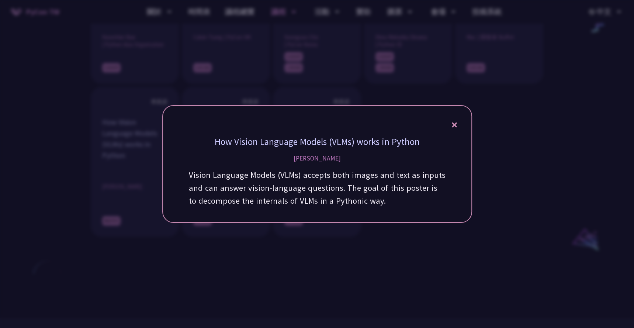
click at [458, 125] on div "How Vision Language Models (VLMs) works in Python John Lu Vision Language Model…" at bounding box center [317, 164] width 310 height 118
click at [455, 124] on icon at bounding box center [454, 124] width 5 height 5
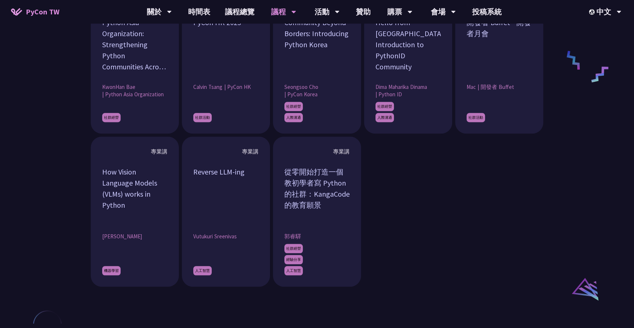
scroll to position [625, 0]
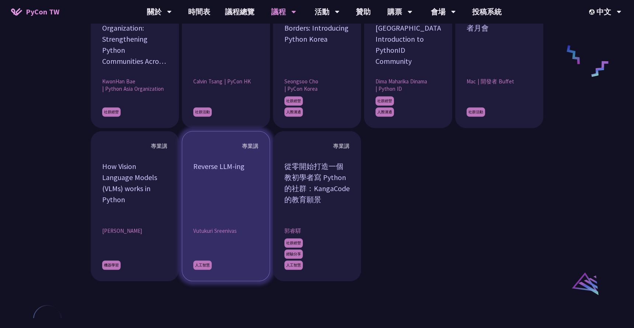
click at [249, 170] on div "Reverse LLM-ing" at bounding box center [225, 188] width 65 height 55
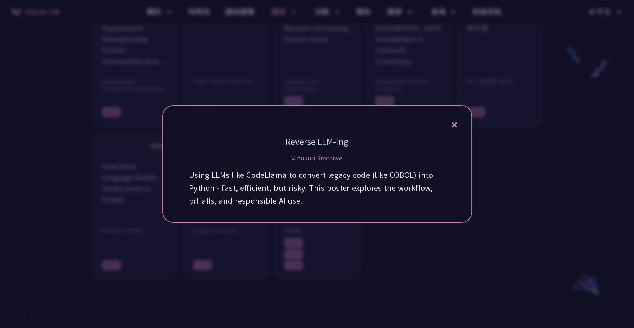
click at [455, 123] on icon at bounding box center [454, 124] width 5 height 5
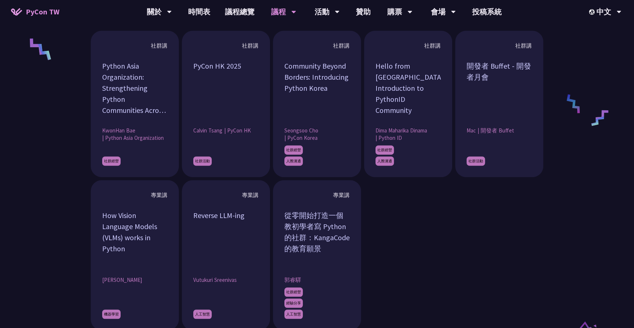
scroll to position [565, 0]
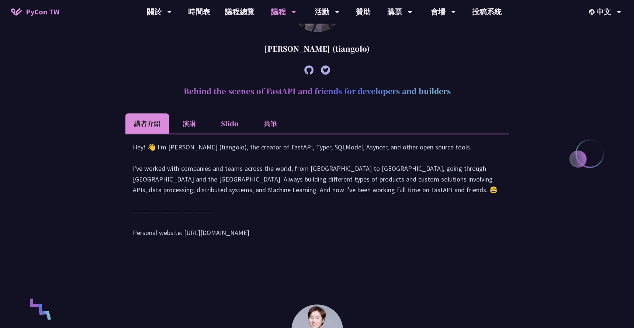
scroll to position [285, 0]
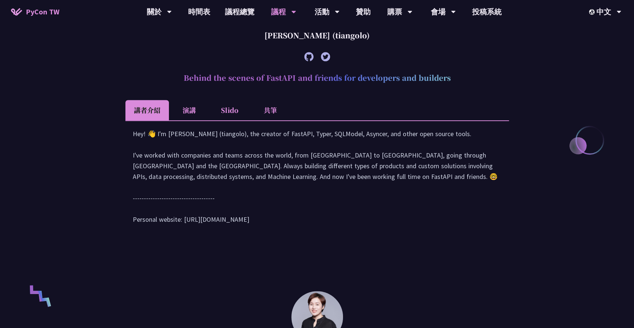
click at [190, 114] on li "演講" at bounding box center [189, 110] width 41 height 20
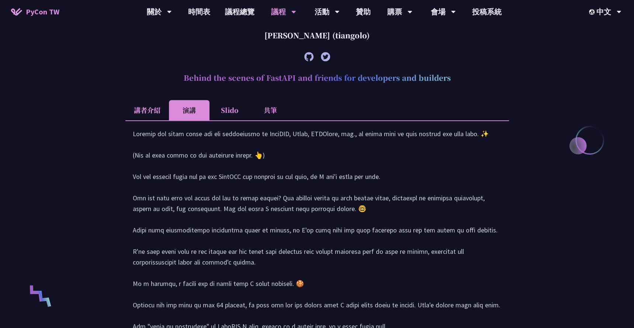
click at [159, 111] on li "講者介紹" at bounding box center [147, 110] width 44 height 20
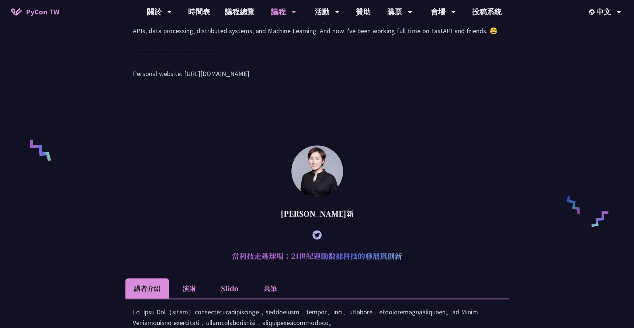
scroll to position [442, 0]
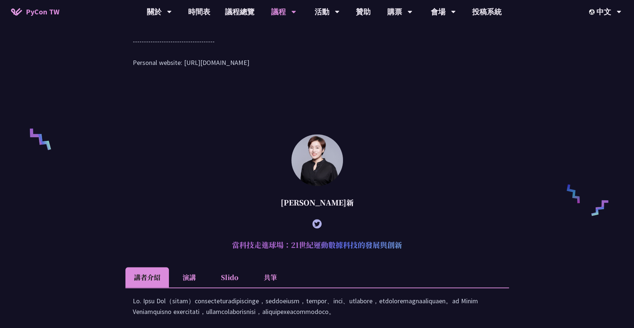
drag, startPoint x: 340, startPoint y: 215, endPoint x: 302, endPoint y: 214, distance: 38.0
click at [301, 214] on div "[PERSON_NAME]新" at bounding box center [317, 202] width 384 height 22
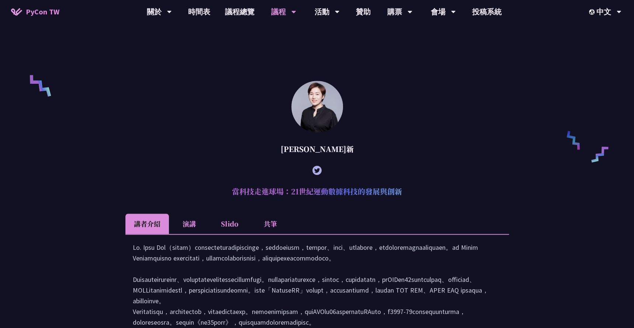
scroll to position [319, 0]
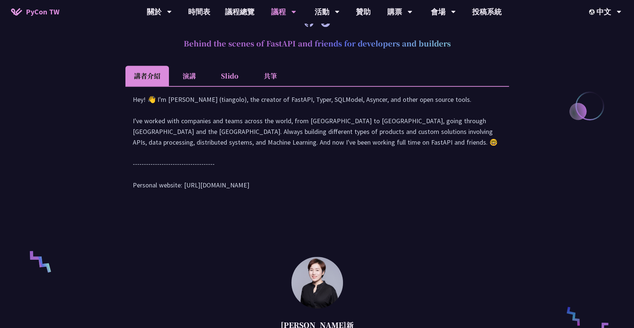
click at [200, 75] on li "演講" at bounding box center [189, 76] width 41 height 20
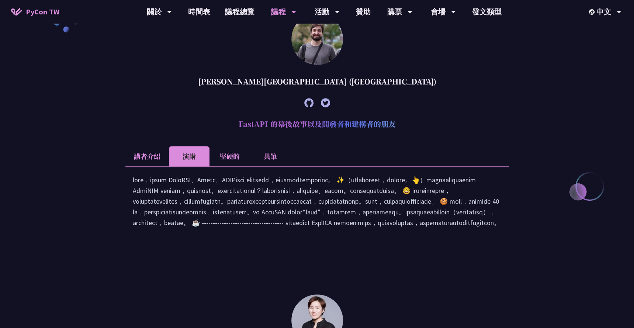
scroll to position [218, 0]
